Goal: Task Accomplishment & Management: Use online tool/utility

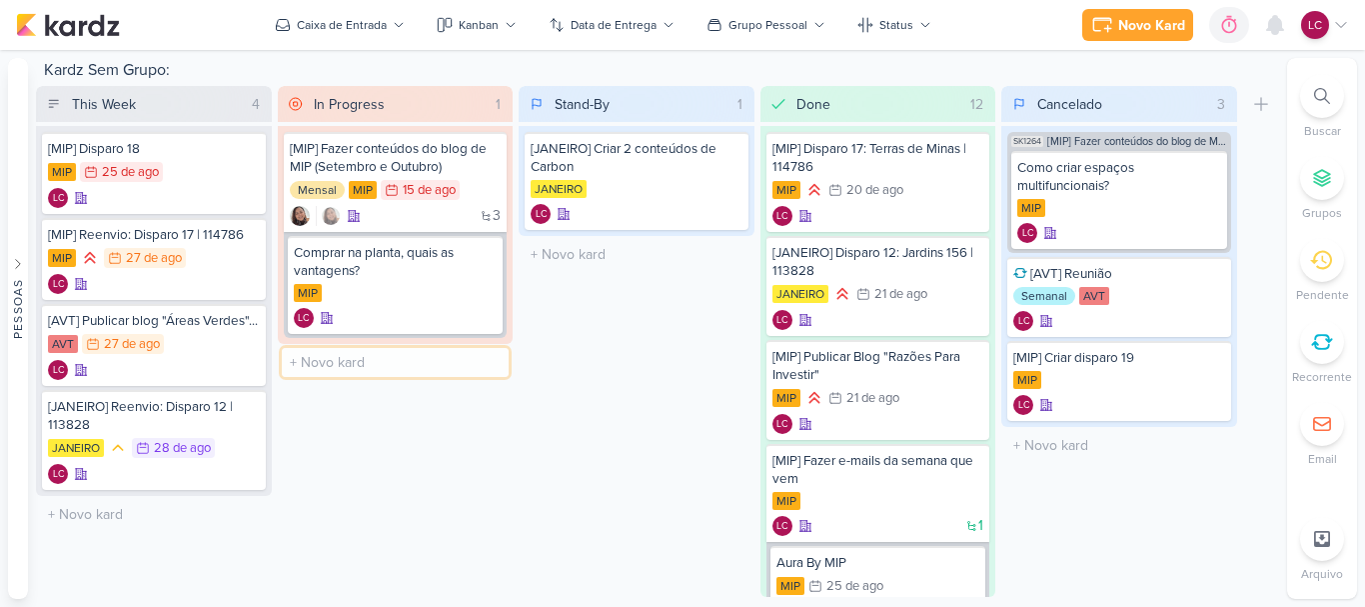
click at [401, 357] on input "text" at bounding box center [396, 362] width 228 height 29
type input "["
type input "P"
type input "Organização das planilhas"
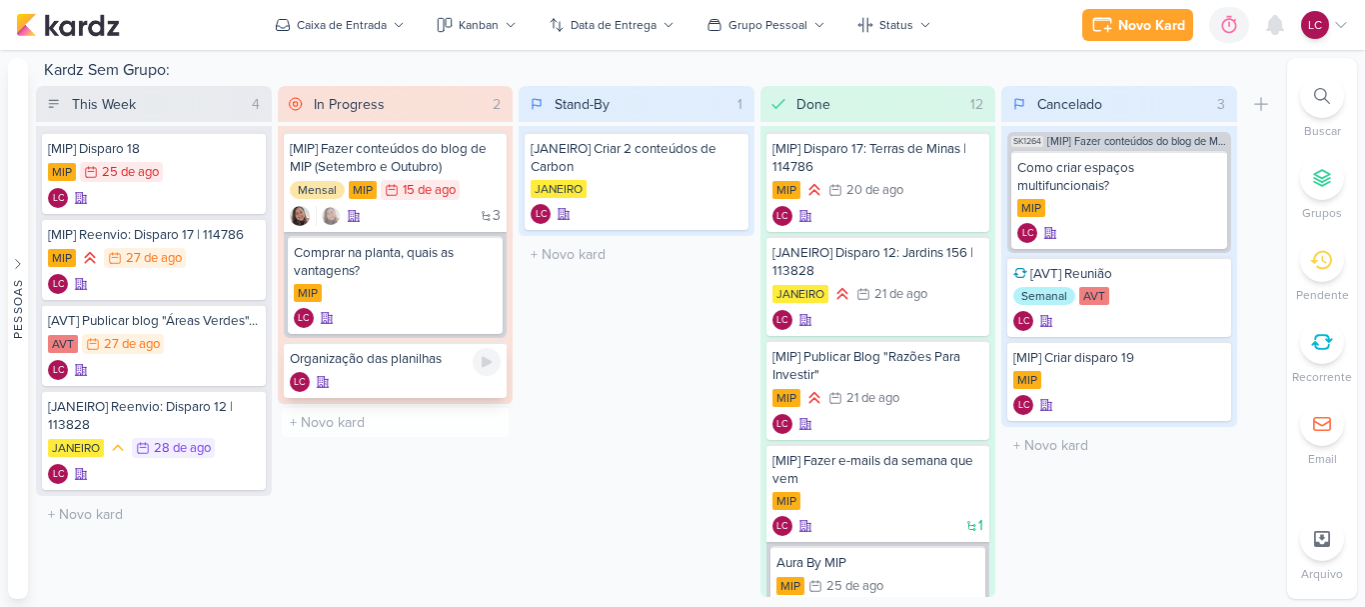
click at [371, 366] on div "Organização das planilhas" at bounding box center [396, 359] width 212 height 18
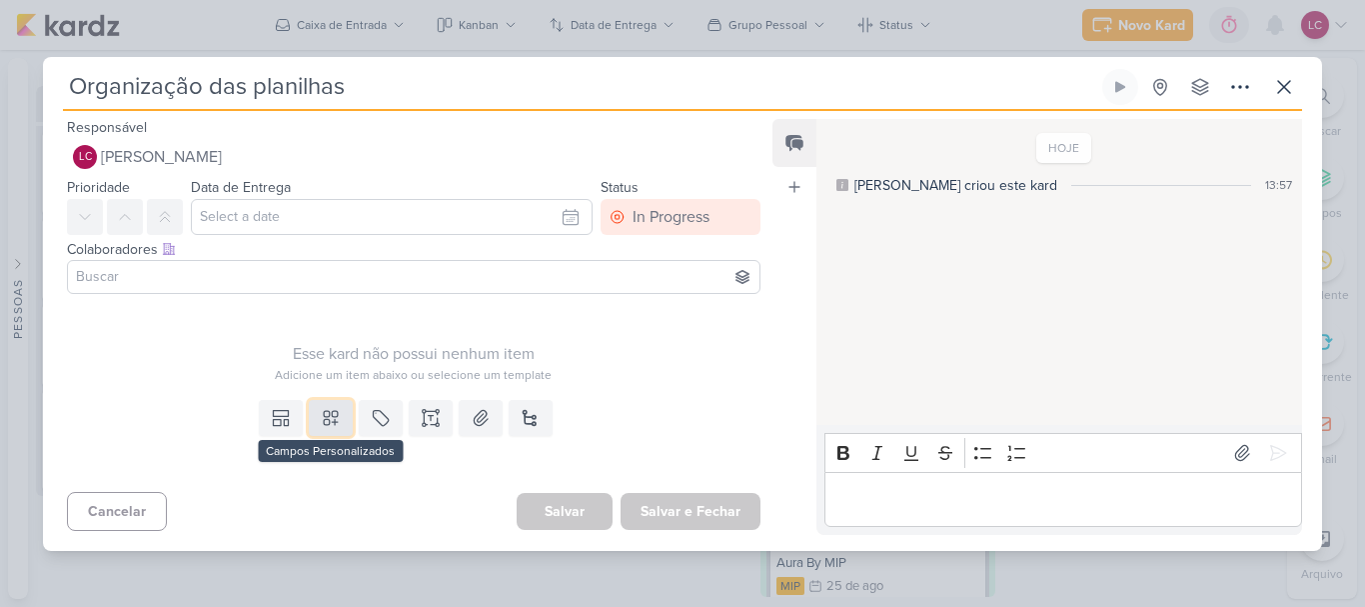
click at [322, 429] on button at bounding box center [331, 418] width 44 height 36
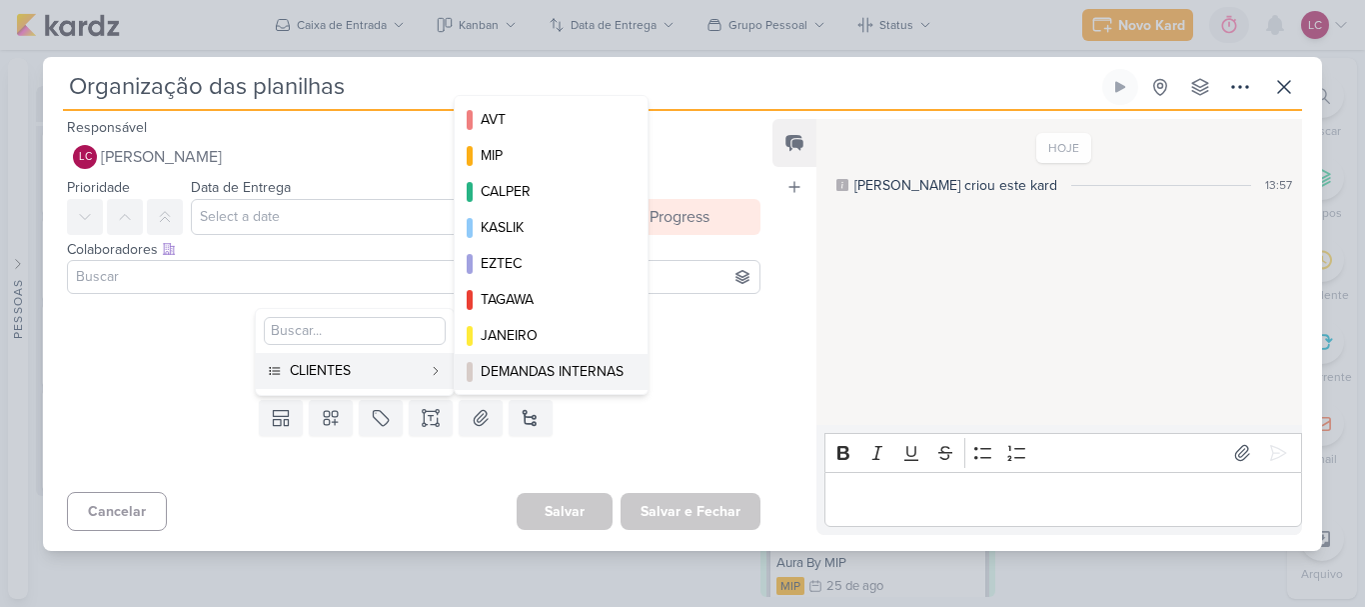
click at [515, 368] on div "DEMANDAS INTERNAS" at bounding box center [552, 371] width 143 height 21
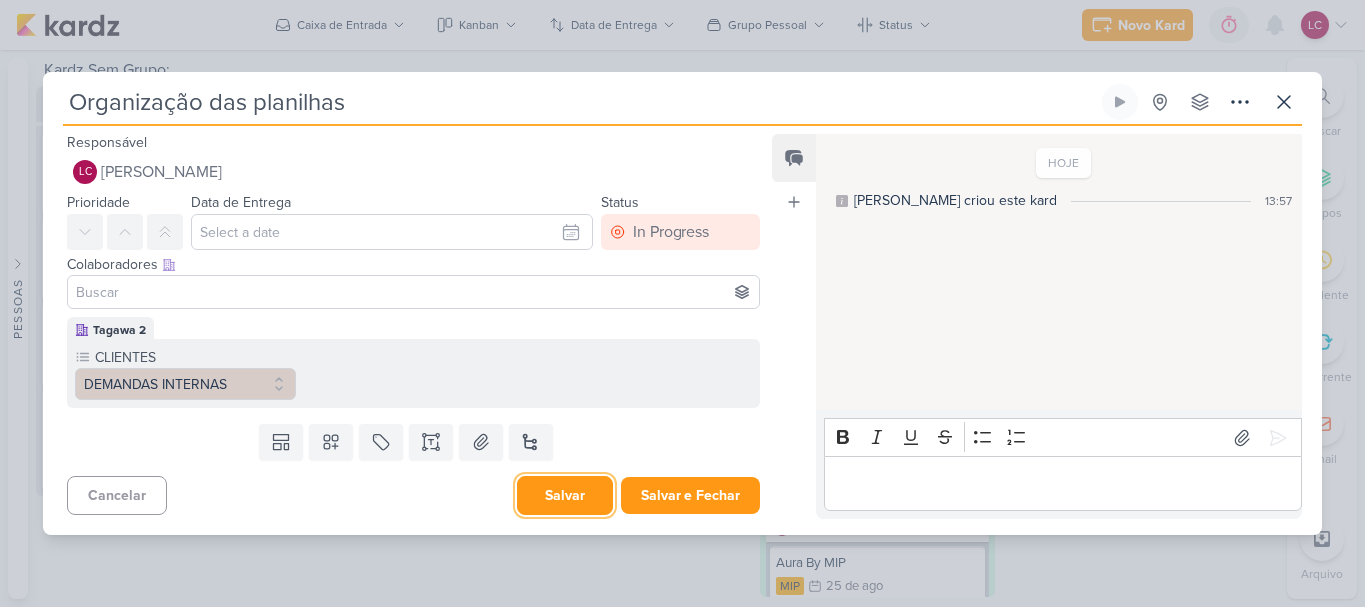
click at [565, 492] on button "Salvar" at bounding box center [565, 495] width 96 height 39
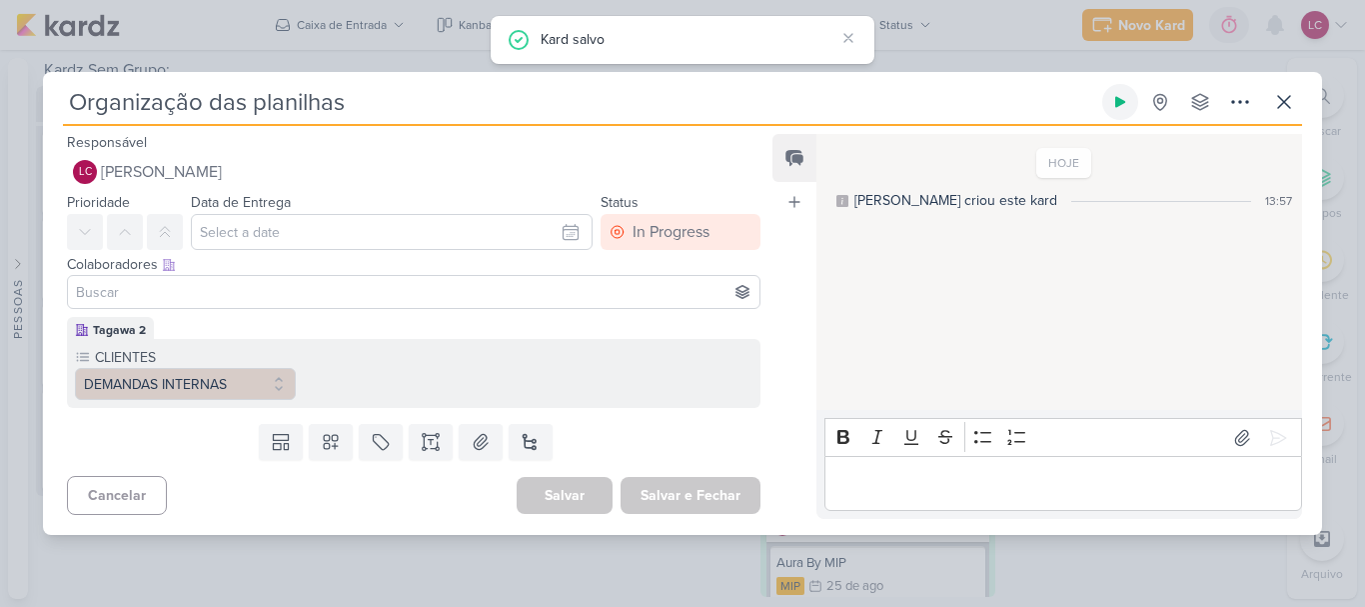
click at [1129, 108] on button at bounding box center [1120, 102] width 36 height 36
click at [1272, 114] on button at bounding box center [1284, 102] width 36 height 36
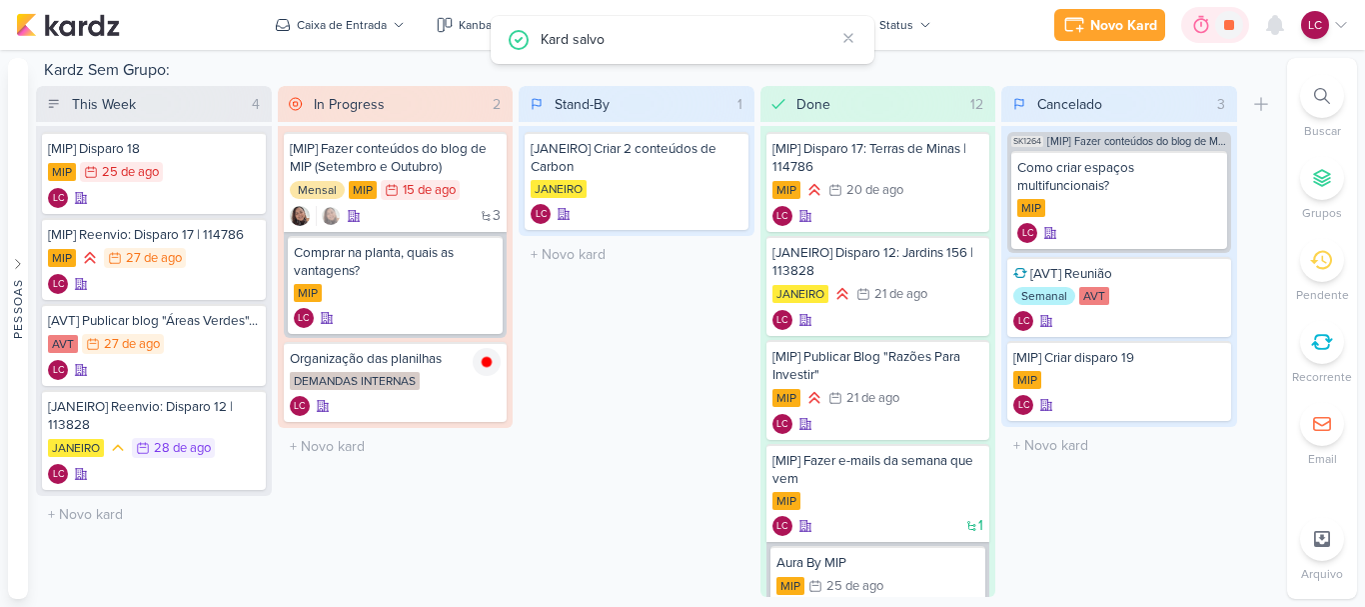
click at [1209, 24] on icon at bounding box center [1201, 25] width 20 height 20
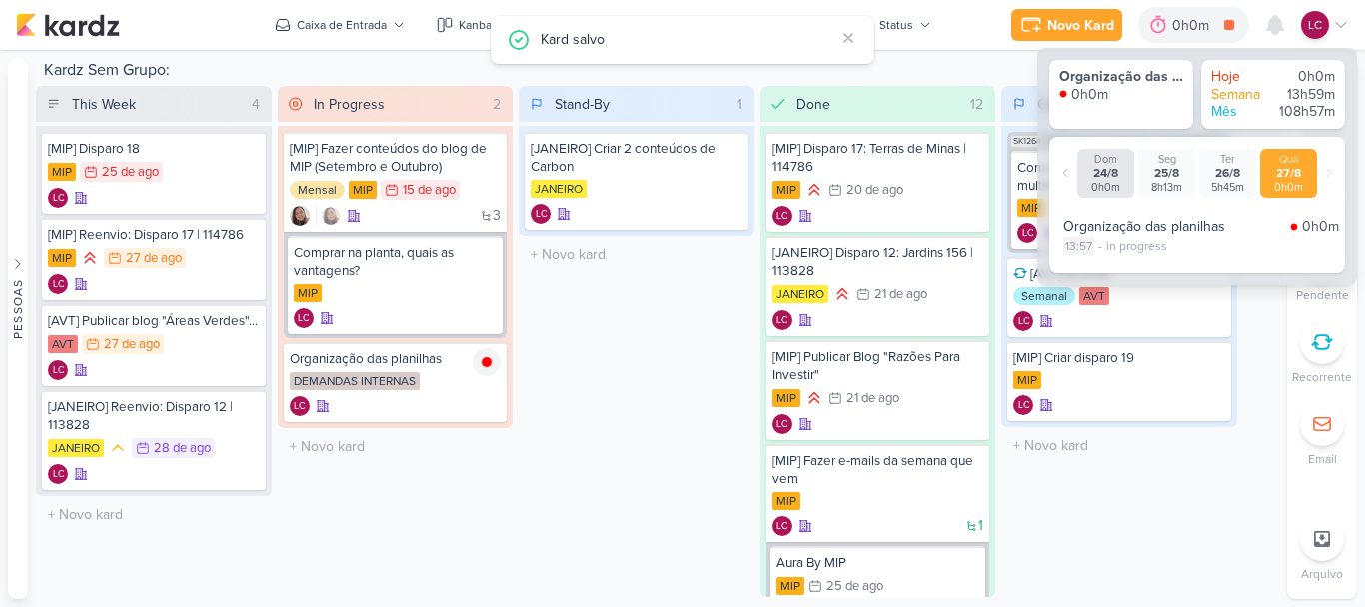
click at [1073, 251] on div "13:57" at bounding box center [1078, 246] width 31 height 18
select select "13"
select select "57"
click at [1074, 277] on select "00 01 02 03 04 05 06 07 08 09 10 11 12 13 14 15 16 17 18 19 20 21 22 23" at bounding box center [1077, 271] width 28 height 24
select select "10"
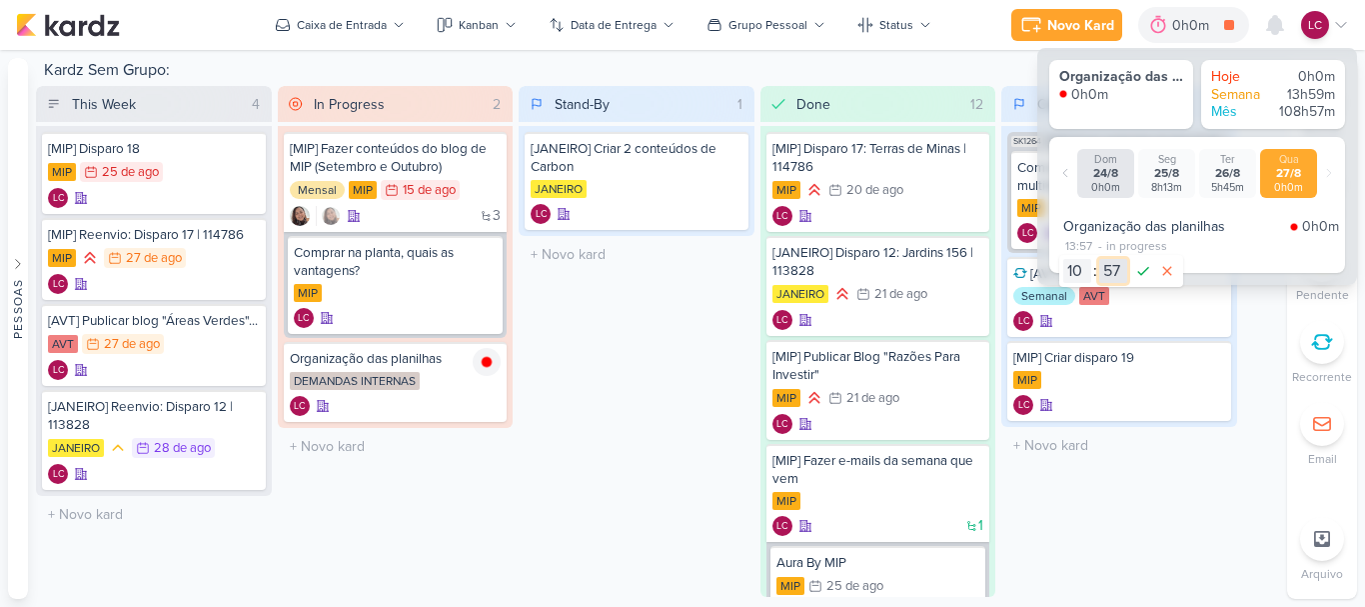
click at [1124, 270] on select "00 01 02 03 04 05 06 07 08 09 10 11 12 13 14 15 16 17 18 19 20 21 22 23 24 25 2…" at bounding box center [1113, 271] width 28 height 24
select select "30"
click at [1135, 270] on icon at bounding box center [1143, 271] width 24 height 24
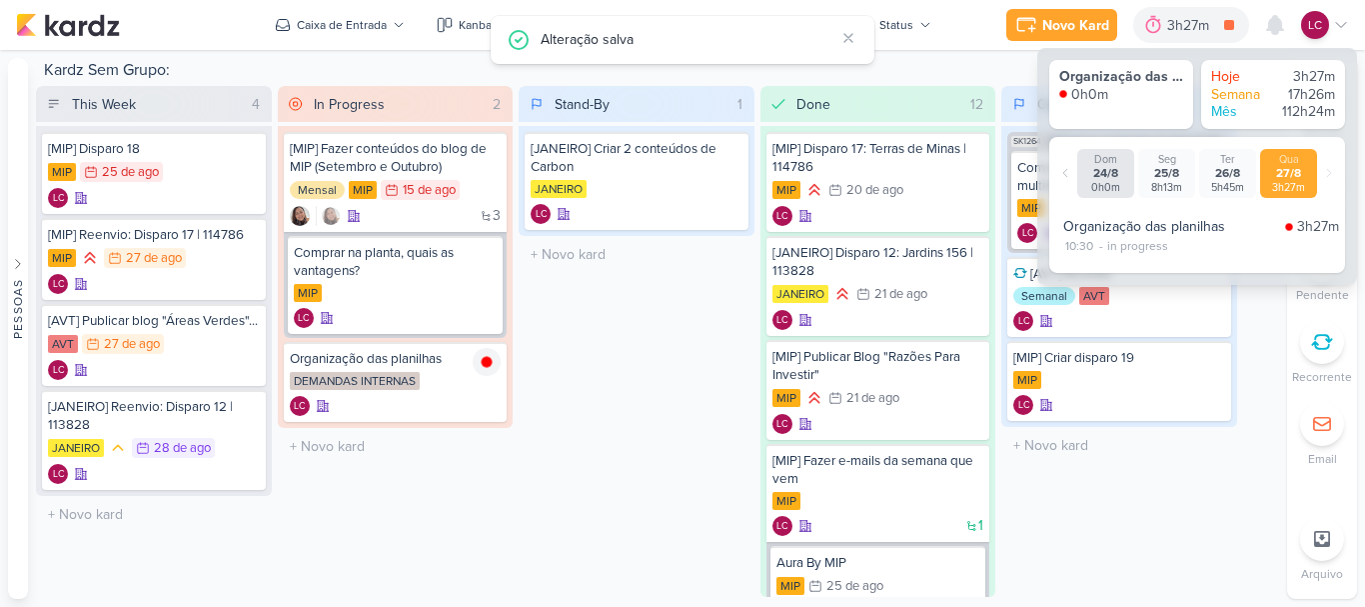
click at [549, 421] on div "Stand-By 1 Mover Para Esquerda Mover Para Direita [GEOGRAPHIC_DATA] [JANEIRO] C…" at bounding box center [637, 341] width 236 height 511
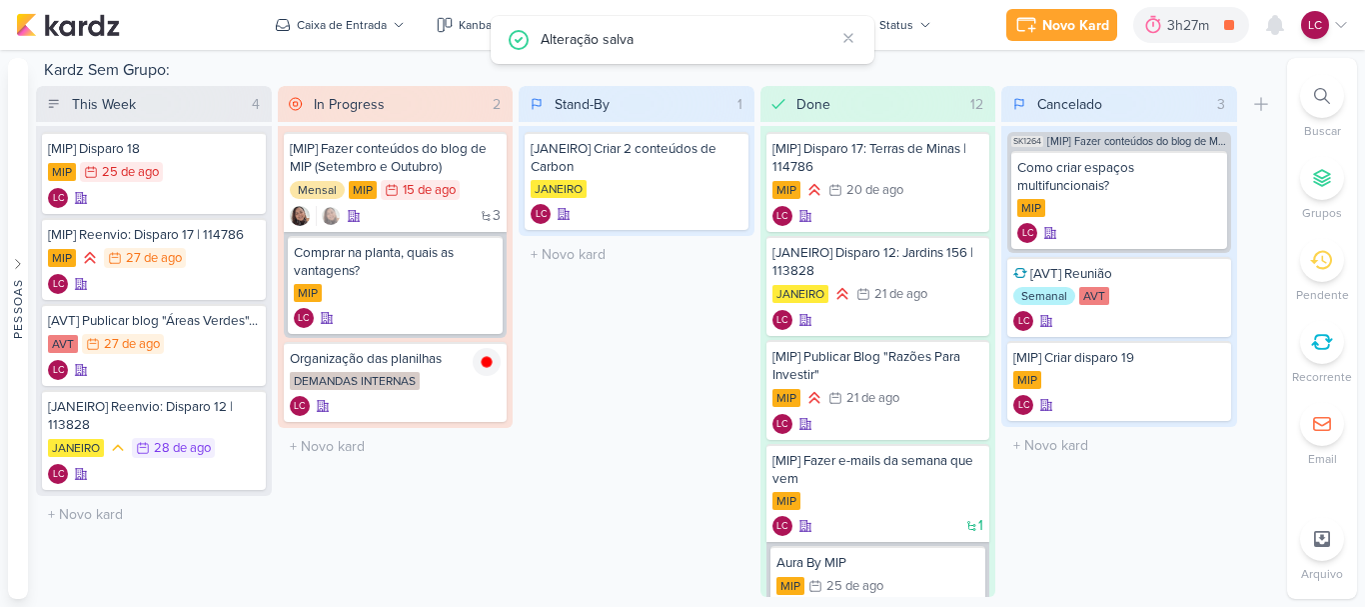
click at [1344, 28] on icon at bounding box center [1341, 25] width 16 height 16
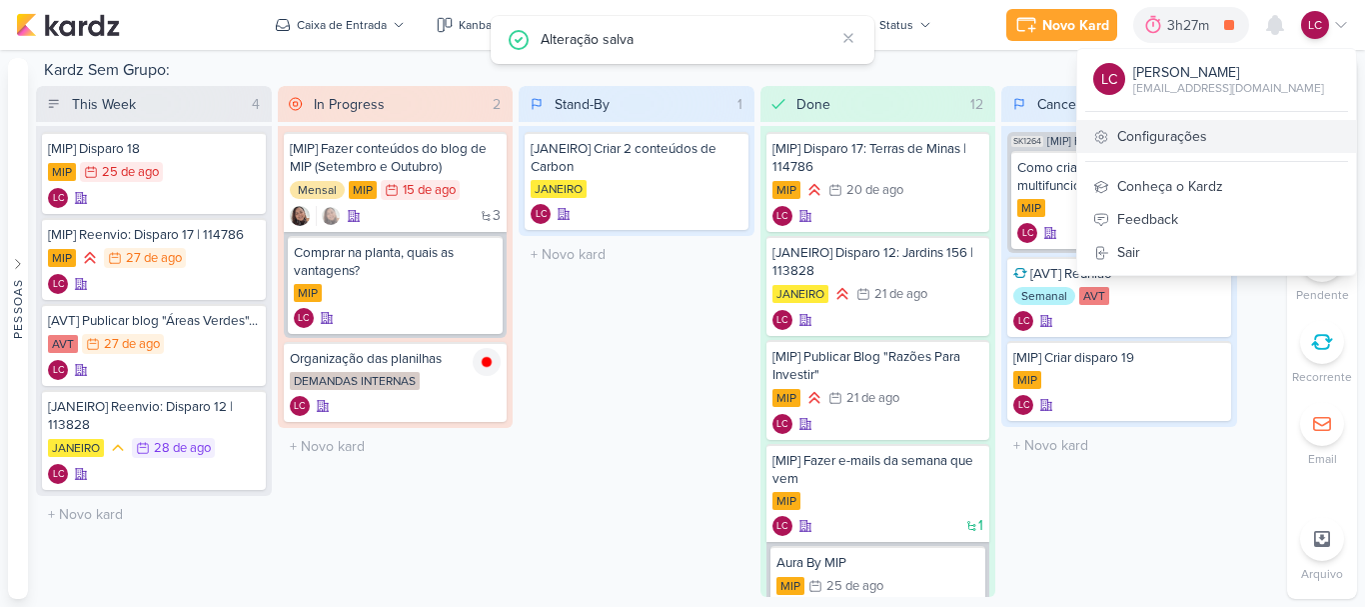
click at [1154, 124] on link "Configurações" at bounding box center [1216, 136] width 279 height 33
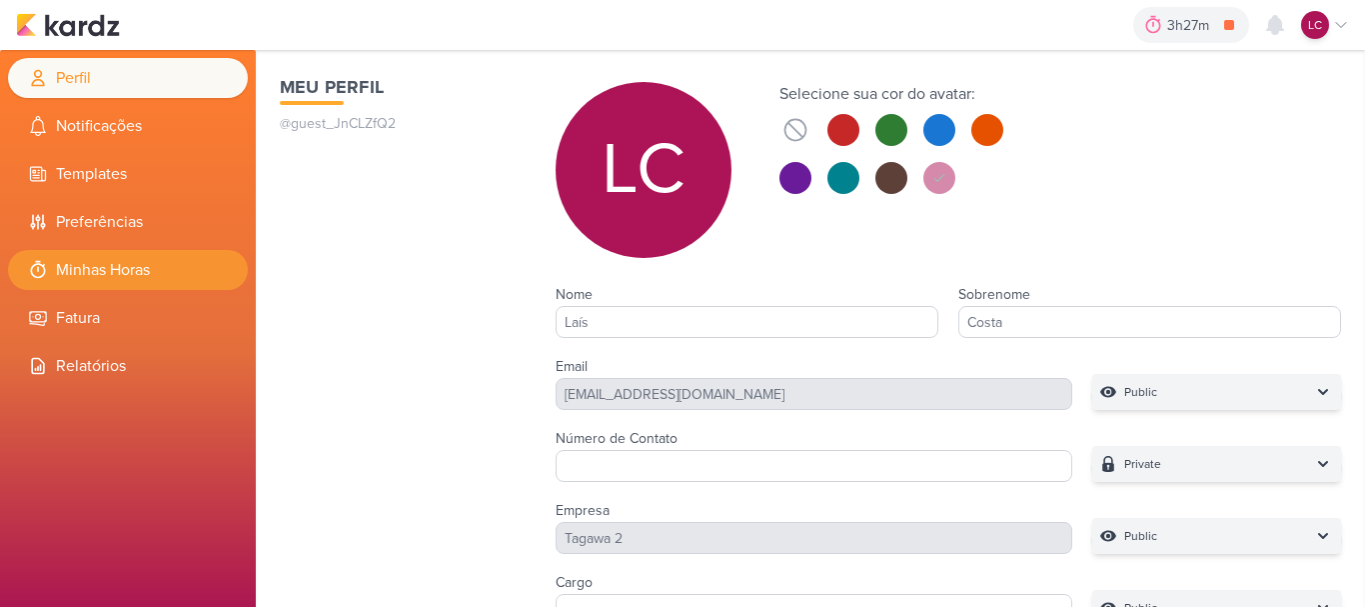
click at [69, 280] on li "Minhas Horas" at bounding box center [128, 270] width 240 height 40
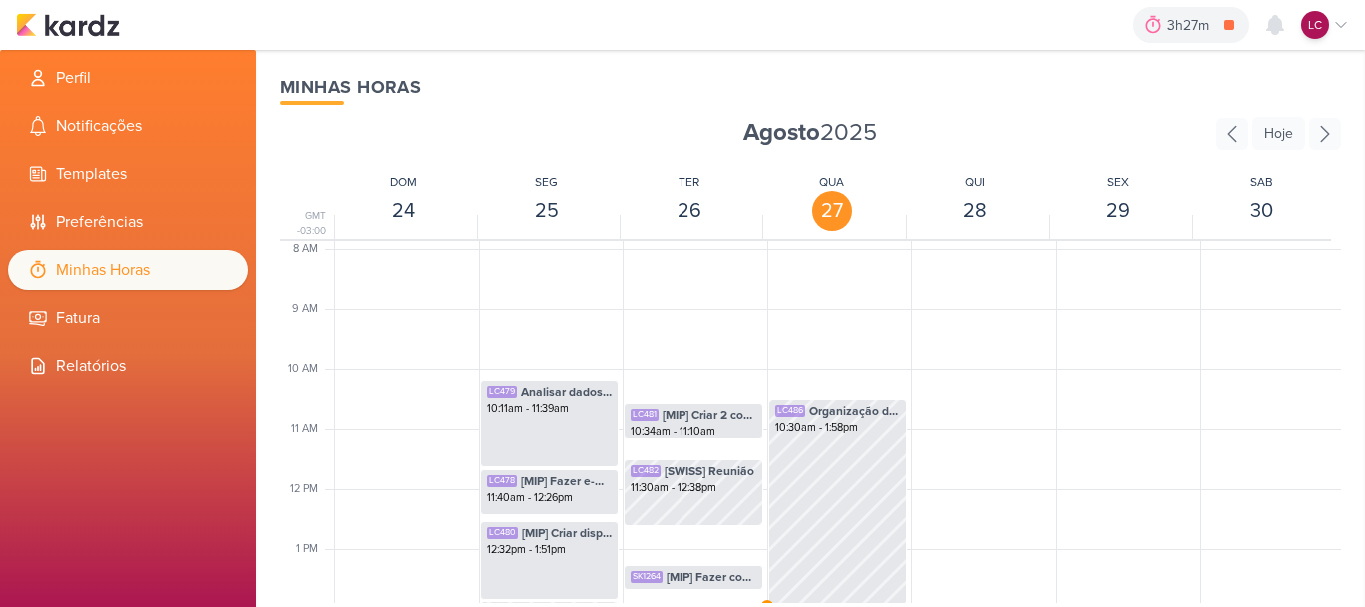
scroll to position [572, 0]
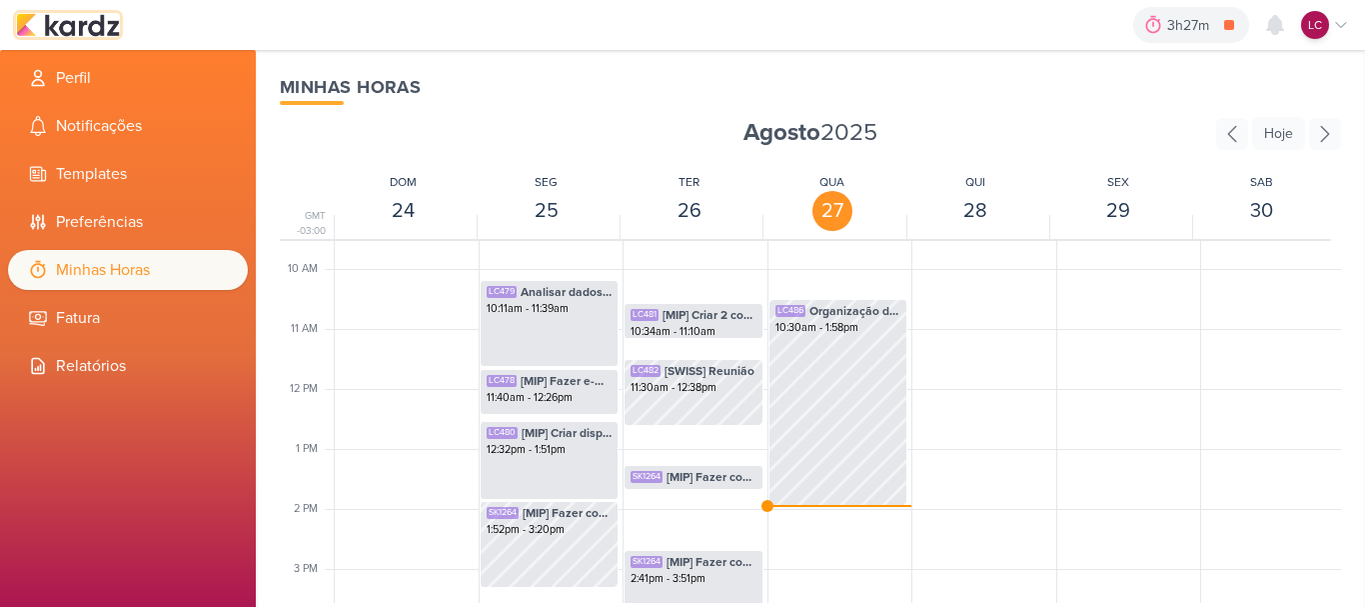
click at [86, 21] on img at bounding box center [68, 25] width 104 height 24
